Goal: Find specific page/section: Find specific page/section

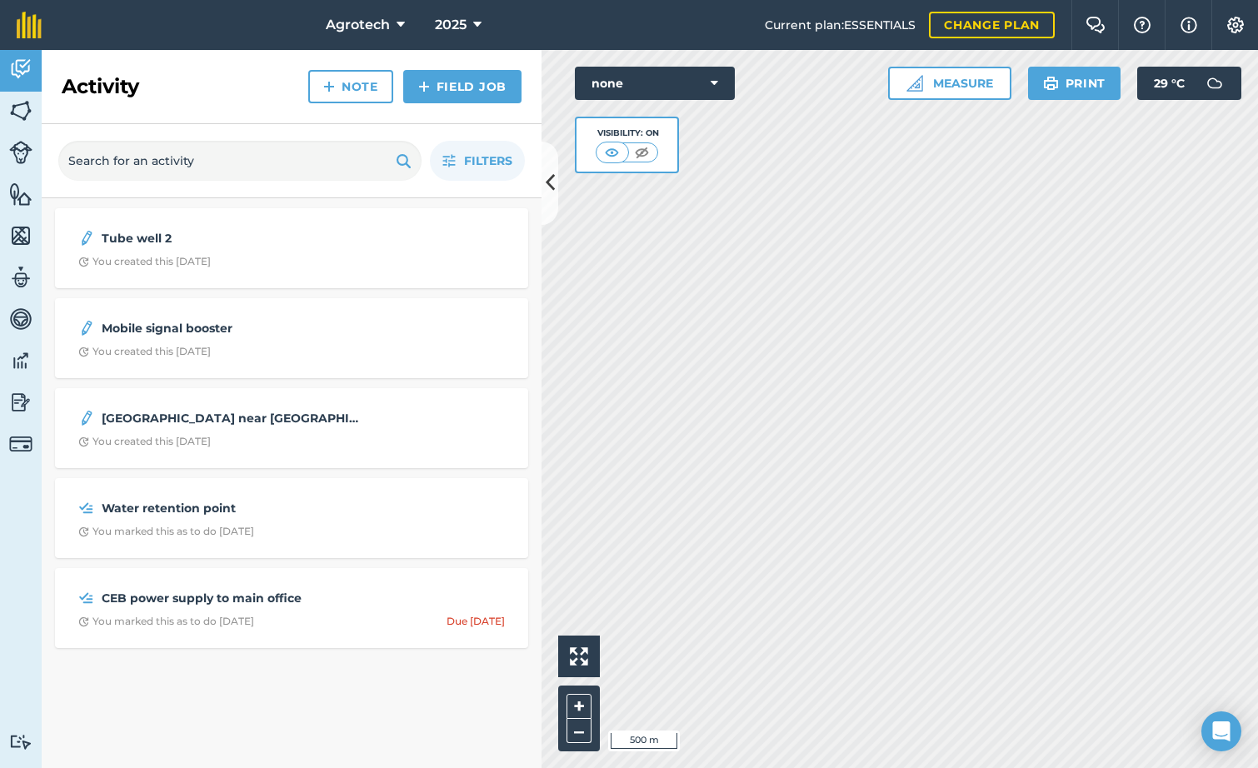
click at [22, 110] on img at bounding box center [20, 110] width 23 height 25
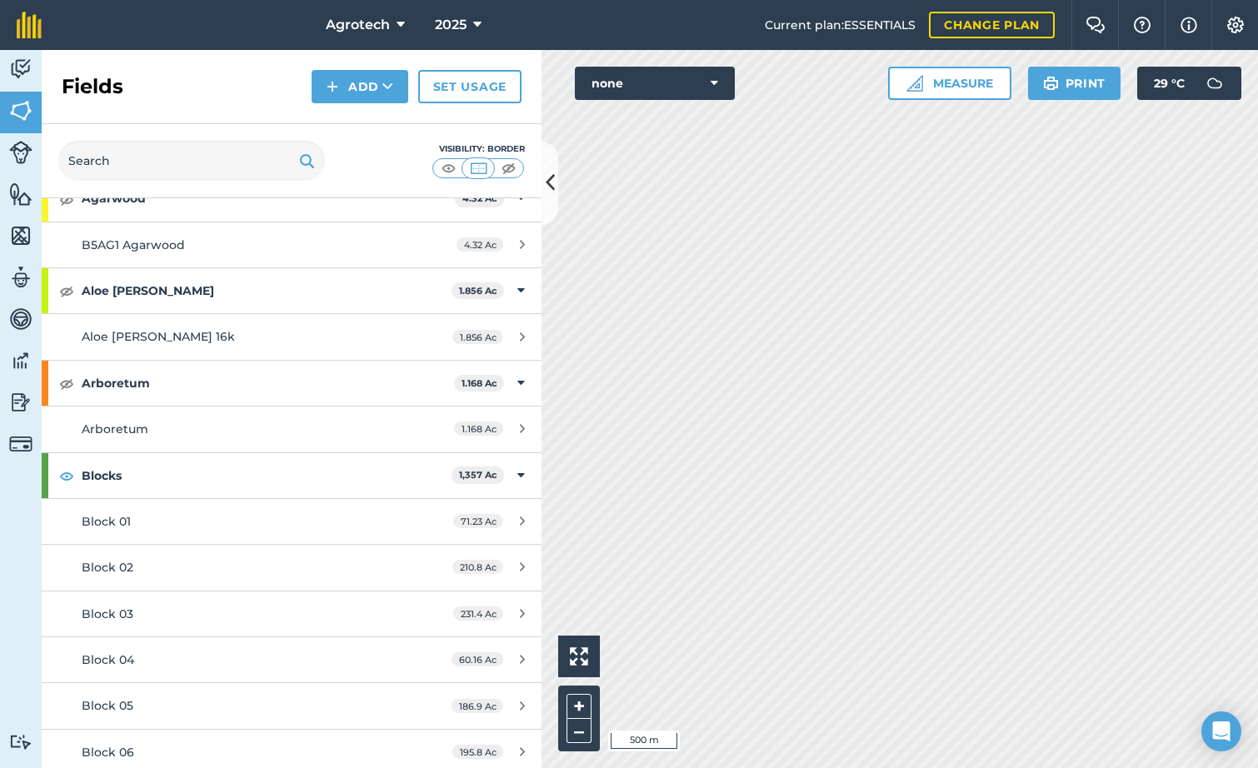
scroll to position [159, 0]
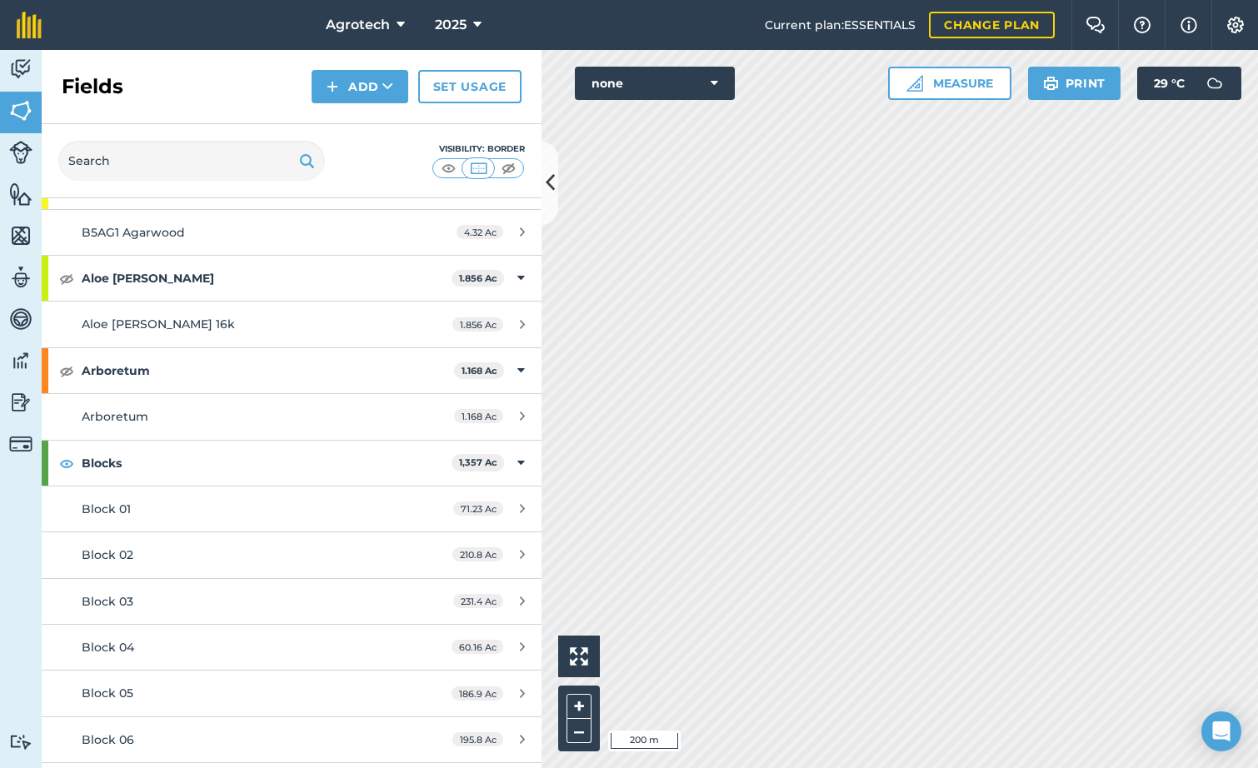
click at [693, 76] on button "none" at bounding box center [655, 83] width 160 height 33
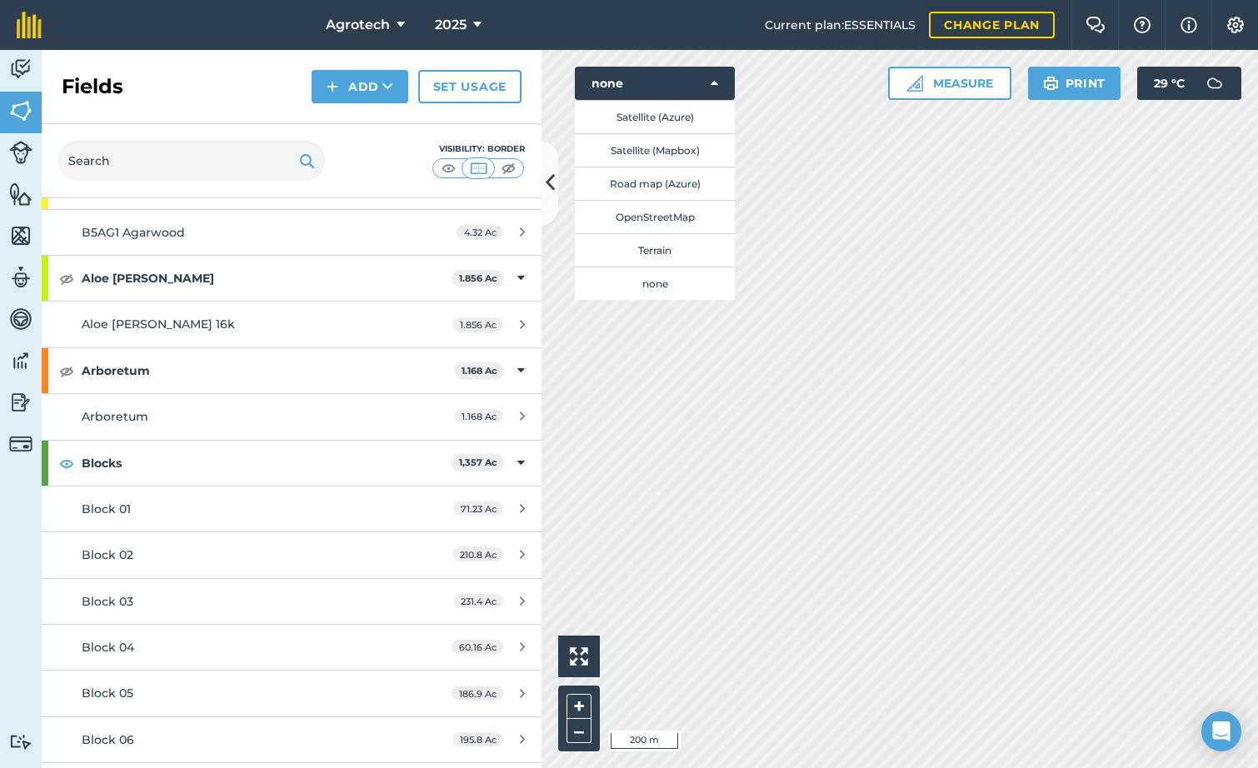
click at [671, 113] on button "Satellite (Azure)" at bounding box center [655, 116] width 160 height 33
